Goal: Task Accomplishment & Management: Manage account settings

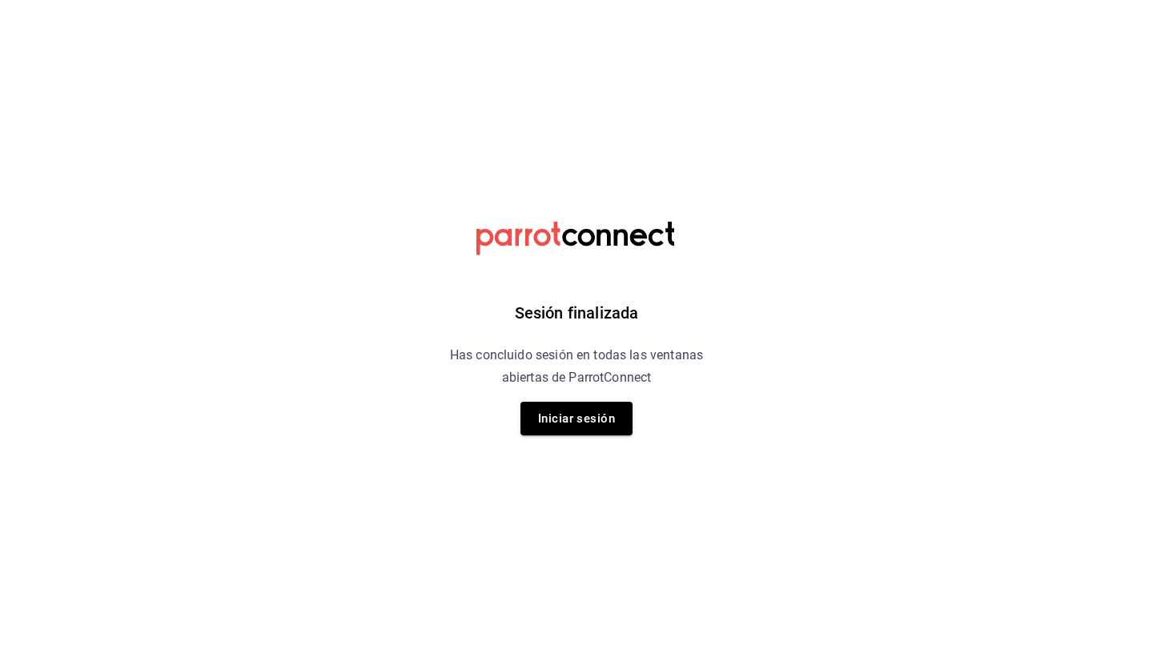
click at [747, 399] on div "Sesión finalizada Has concluido sesión en todas las ventanas abiertas de Parrot…" at bounding box center [577, 328] width 404 height 657
click at [594, 417] on button "Iniciar sesión" at bounding box center [576, 419] width 112 height 34
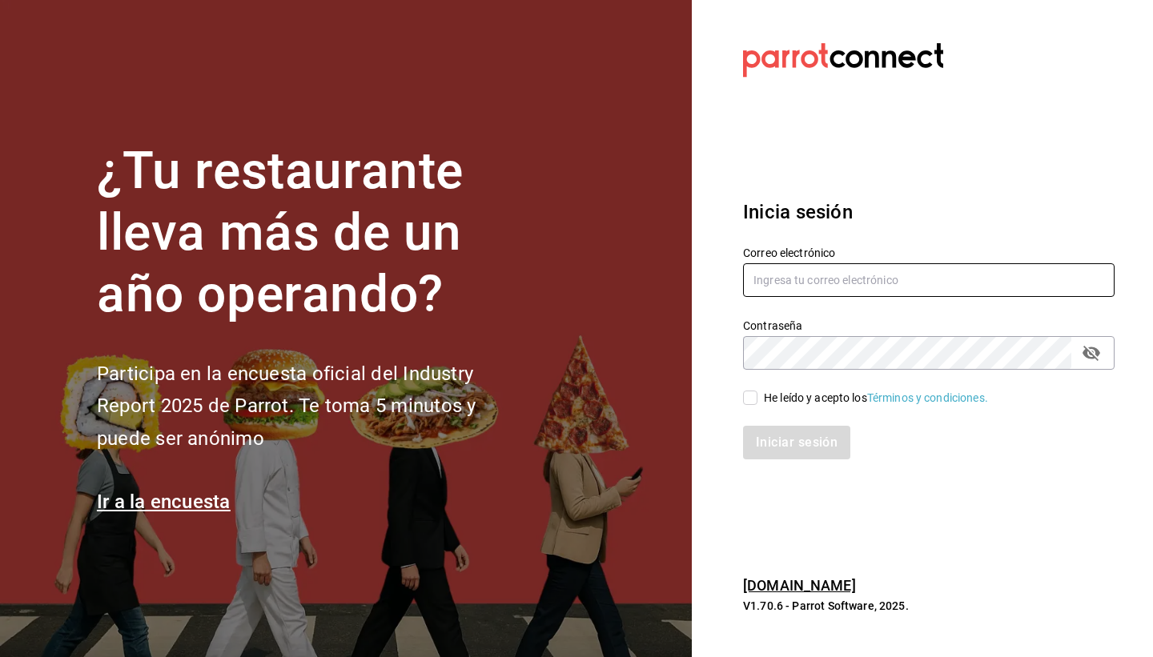
type input "[EMAIL_ADDRESS][DOMAIN_NAME]"
click at [751, 399] on input "He leído y acepto los Términos y condiciones." at bounding box center [750, 398] width 14 height 14
checkbox input "true"
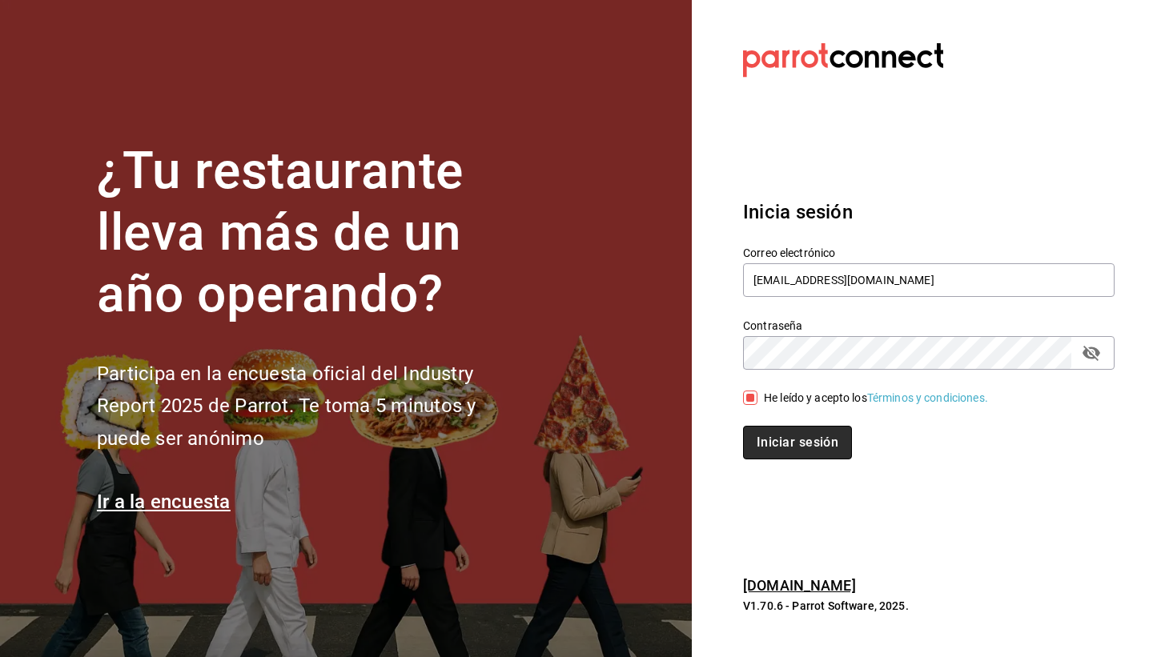
click at [787, 448] on button "Iniciar sesión" at bounding box center [797, 443] width 109 height 34
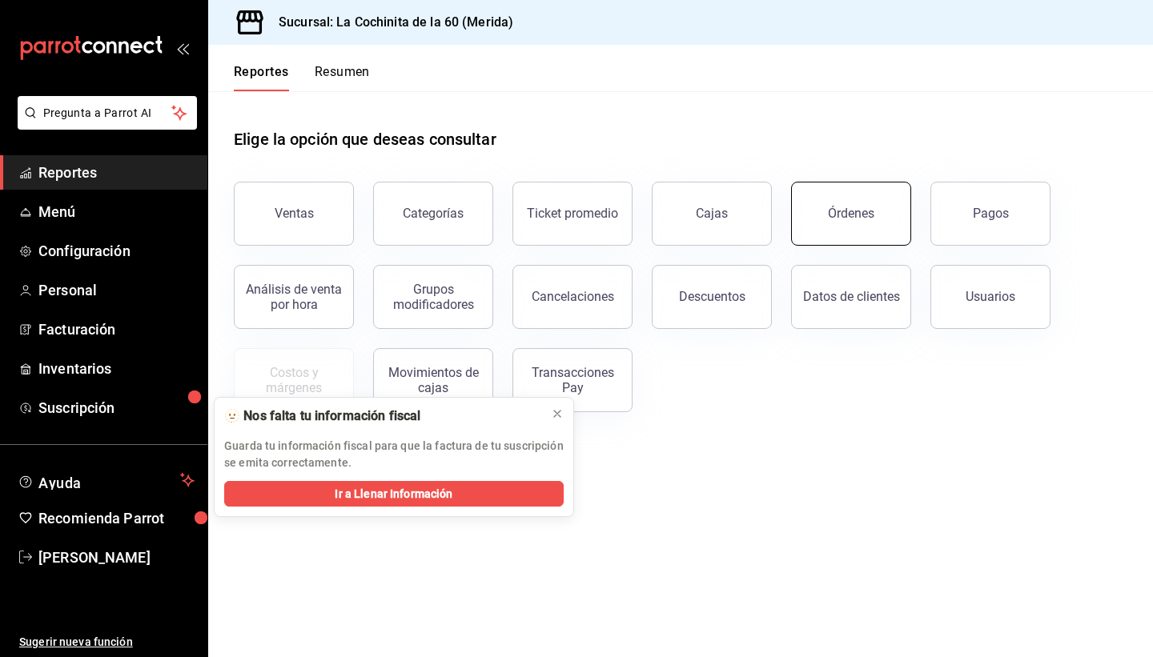
click at [873, 204] on button "Órdenes" at bounding box center [851, 214] width 120 height 64
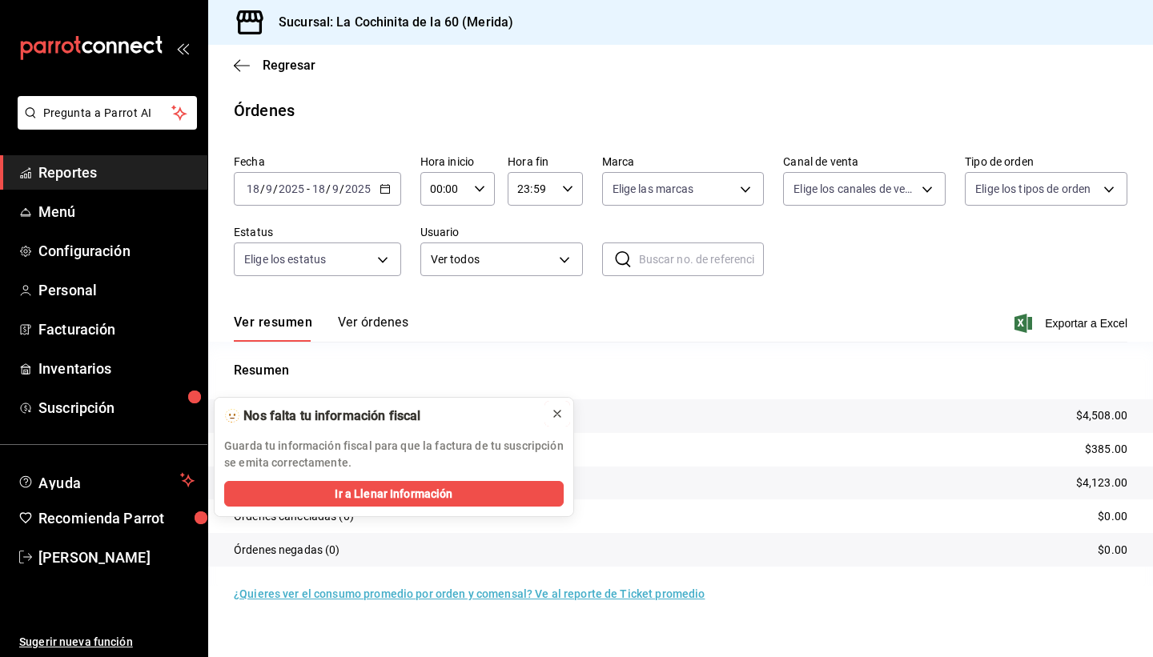
click at [557, 418] on icon at bounding box center [557, 413] width 13 height 13
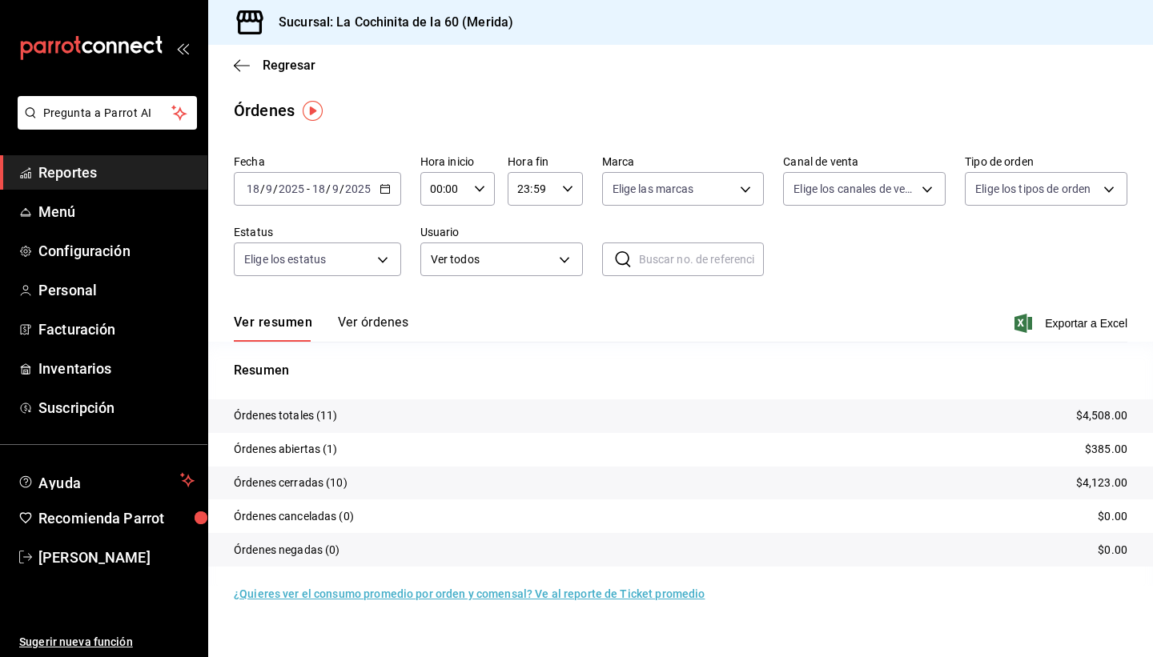
click at [113, 178] on span "Reportes" at bounding box center [116, 173] width 156 height 22
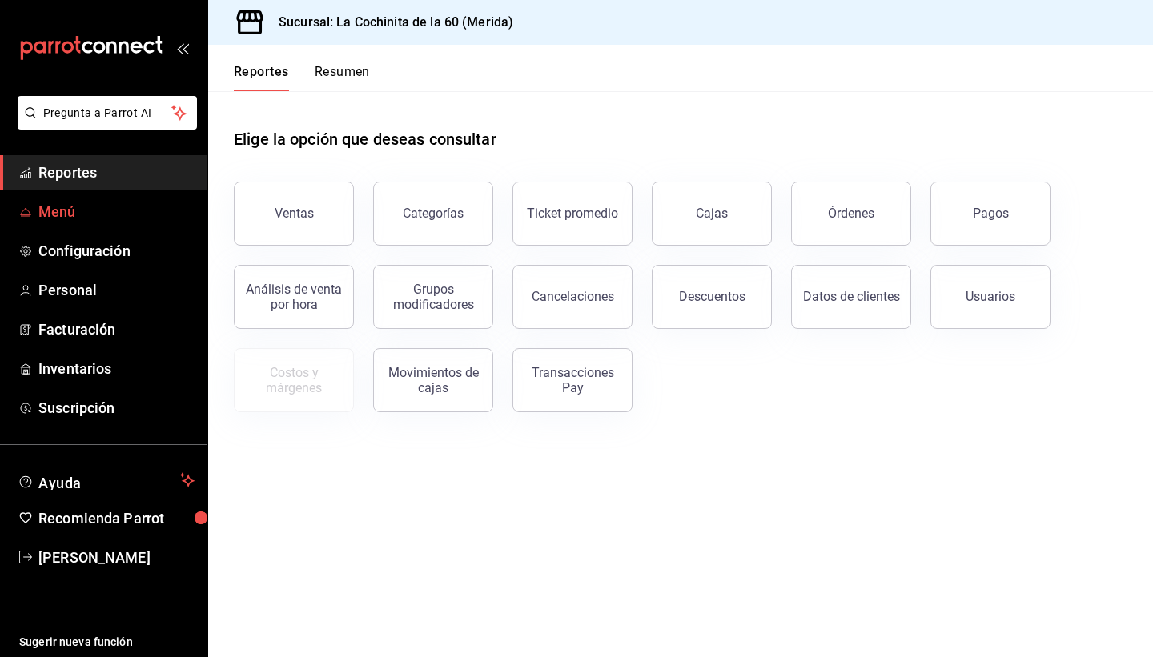
click at [91, 208] on span "Menú" at bounding box center [116, 212] width 156 height 22
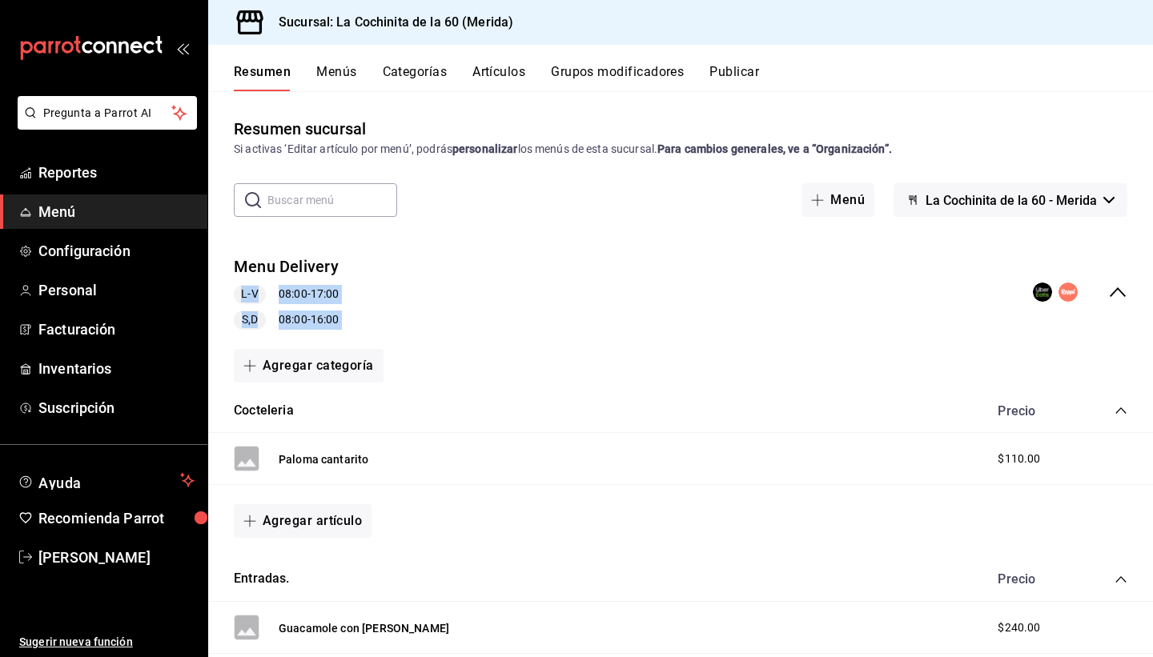
drag, startPoint x: 1147, startPoint y: 167, endPoint x: 1152, endPoint y: 239, distance: 71.4
click at [1152, 239] on html "Pregunta a Parrot AI Reportes Menú Configuración Personal Facturación Inventari…" at bounding box center [576, 328] width 1153 height 657
drag, startPoint x: 1149, startPoint y: 212, endPoint x: 1149, endPoint y: 259, distance: 47.2
click at [1149, 259] on div "Resumen sucursal Si activas ‘Editar artículo por menú’, podrás personalizar los…" at bounding box center [680, 386] width 945 height 539
click at [317, 463] on button "Paloma cantarito" at bounding box center [324, 459] width 90 height 16
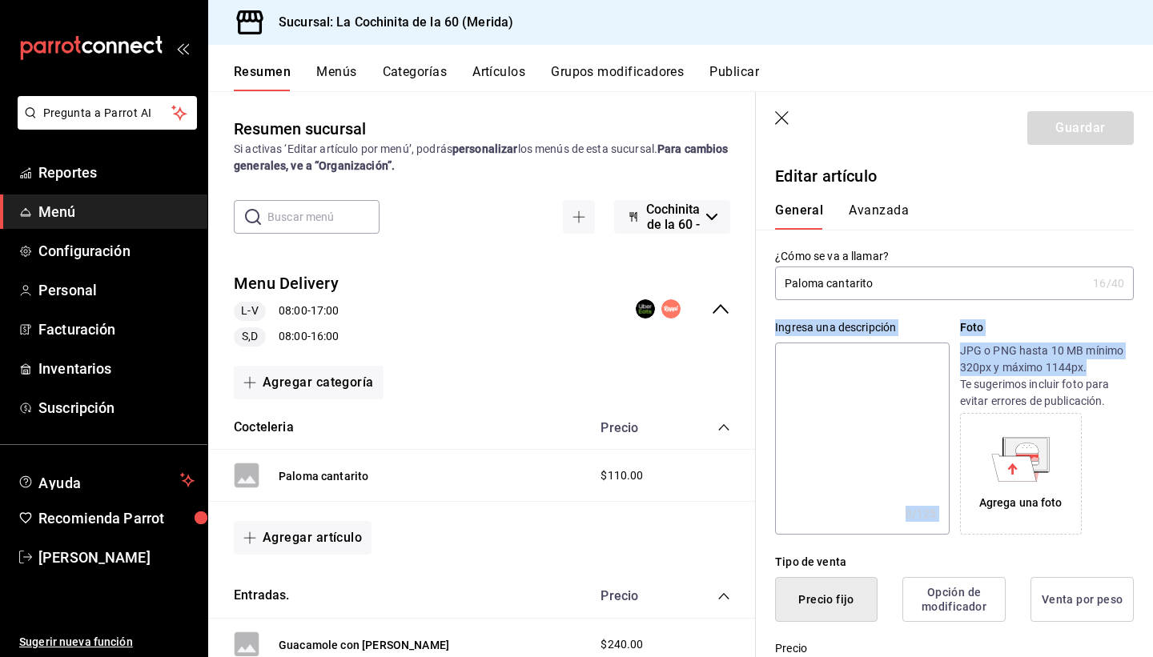
drag, startPoint x: 1149, startPoint y: 277, endPoint x: 1152, endPoint y: 365, distance: 88.1
click at [1152, 365] on html "Pregunta a Parrot AI Reportes Menú Configuración Personal Facturación Inventari…" at bounding box center [576, 328] width 1153 height 657
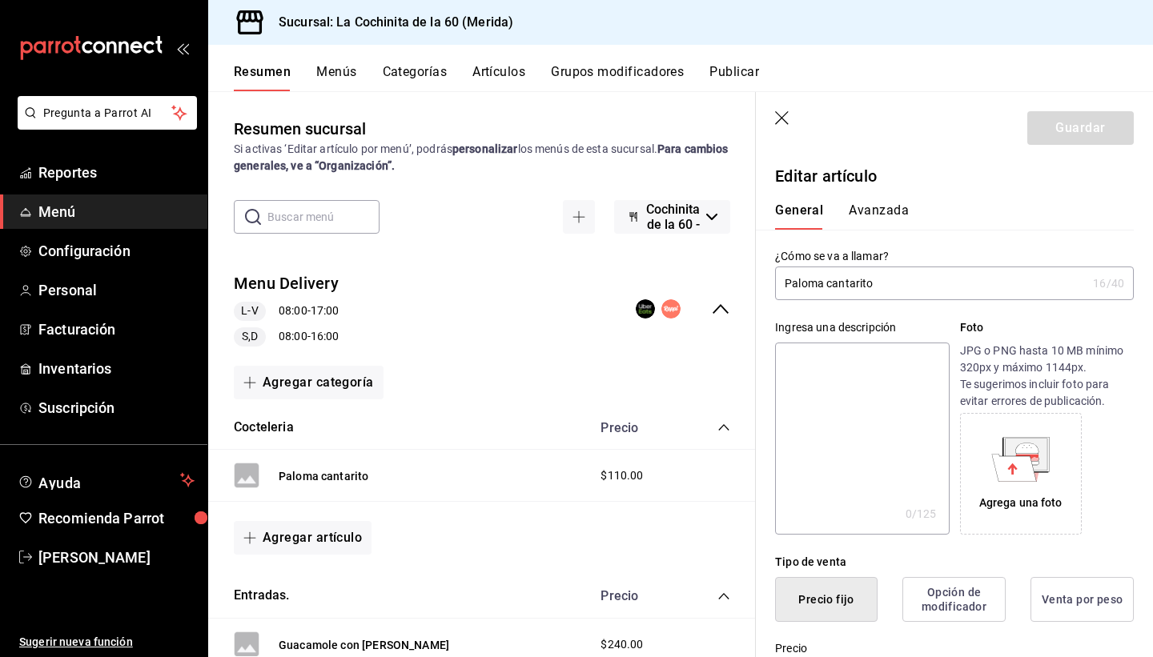
click at [1129, 413] on div "Agrega una foto" at bounding box center [1047, 474] width 174 height 122
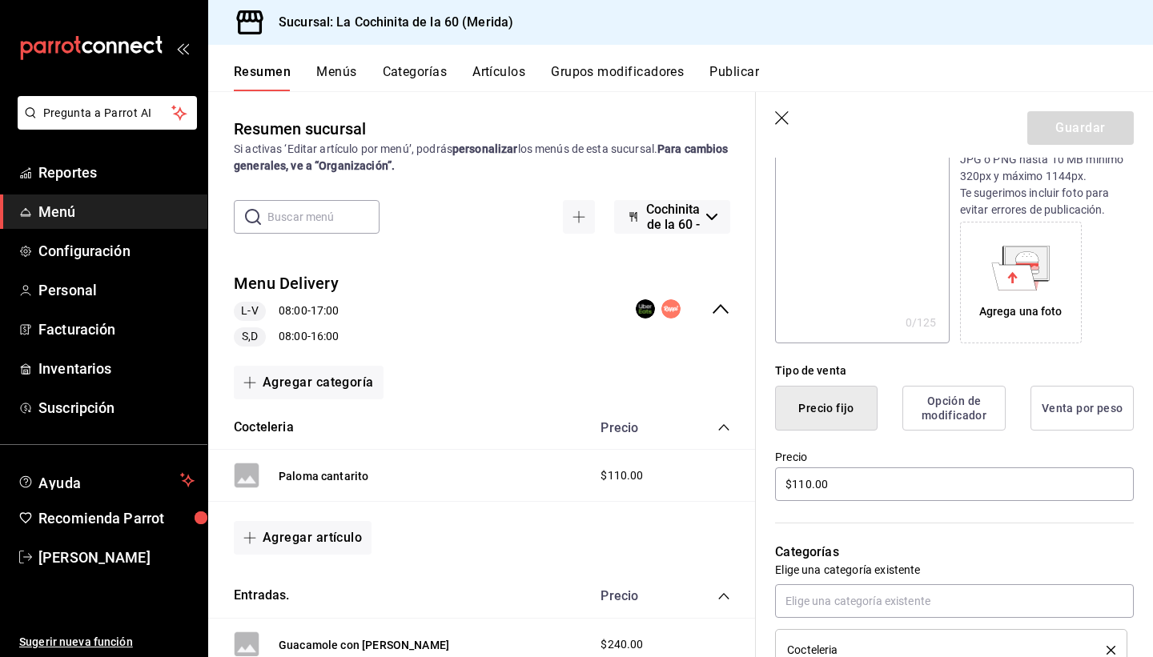
scroll to position [192, 0]
drag, startPoint x: 811, startPoint y: 485, endPoint x: 794, endPoint y: 488, distance: 17.1
click at [794, 488] on input "$110.00" at bounding box center [954, 484] width 359 height 34
type input "$95.00"
click at [1096, 134] on button "Guardar" at bounding box center [1080, 128] width 106 height 34
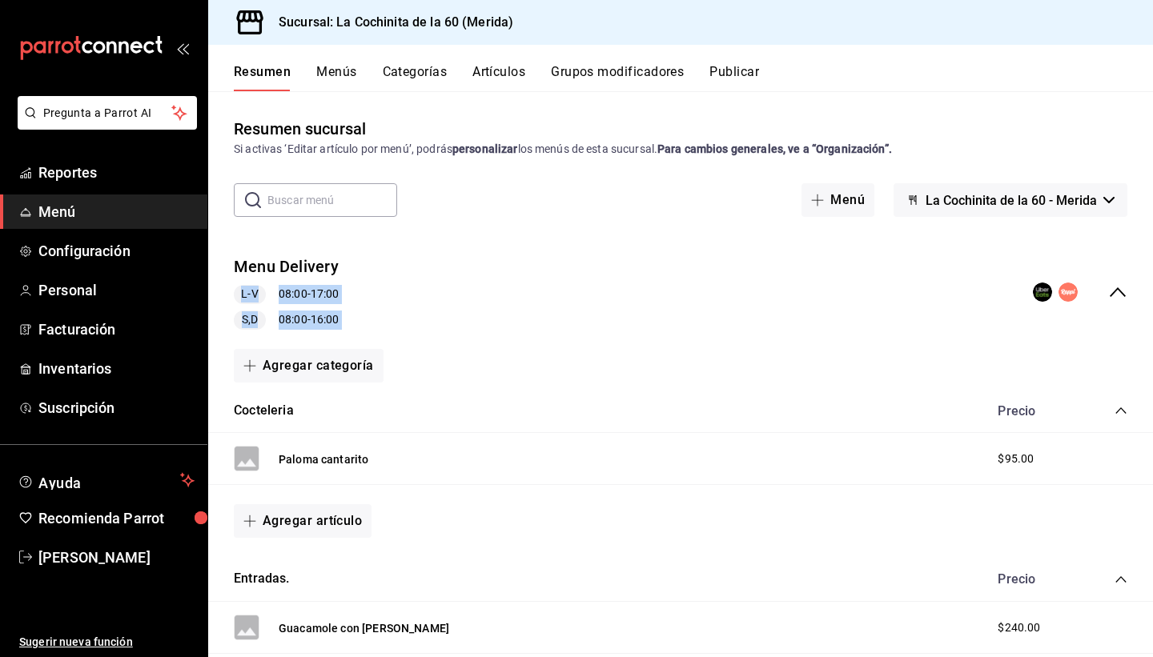
drag, startPoint x: 1146, startPoint y: 192, endPoint x: 1152, endPoint y: 272, distance: 80.2
click at [1152, 272] on html "Pregunta a Parrot AI Reportes Menú Configuración Personal Facturación Inventari…" at bounding box center [576, 328] width 1153 height 657
click at [961, 263] on div "Menu Delivery L-V 08:00 - 17:00 S,D 08:00 - 16:00" at bounding box center [680, 293] width 945 height 100
